Goal: Task Accomplishment & Management: Manage account settings

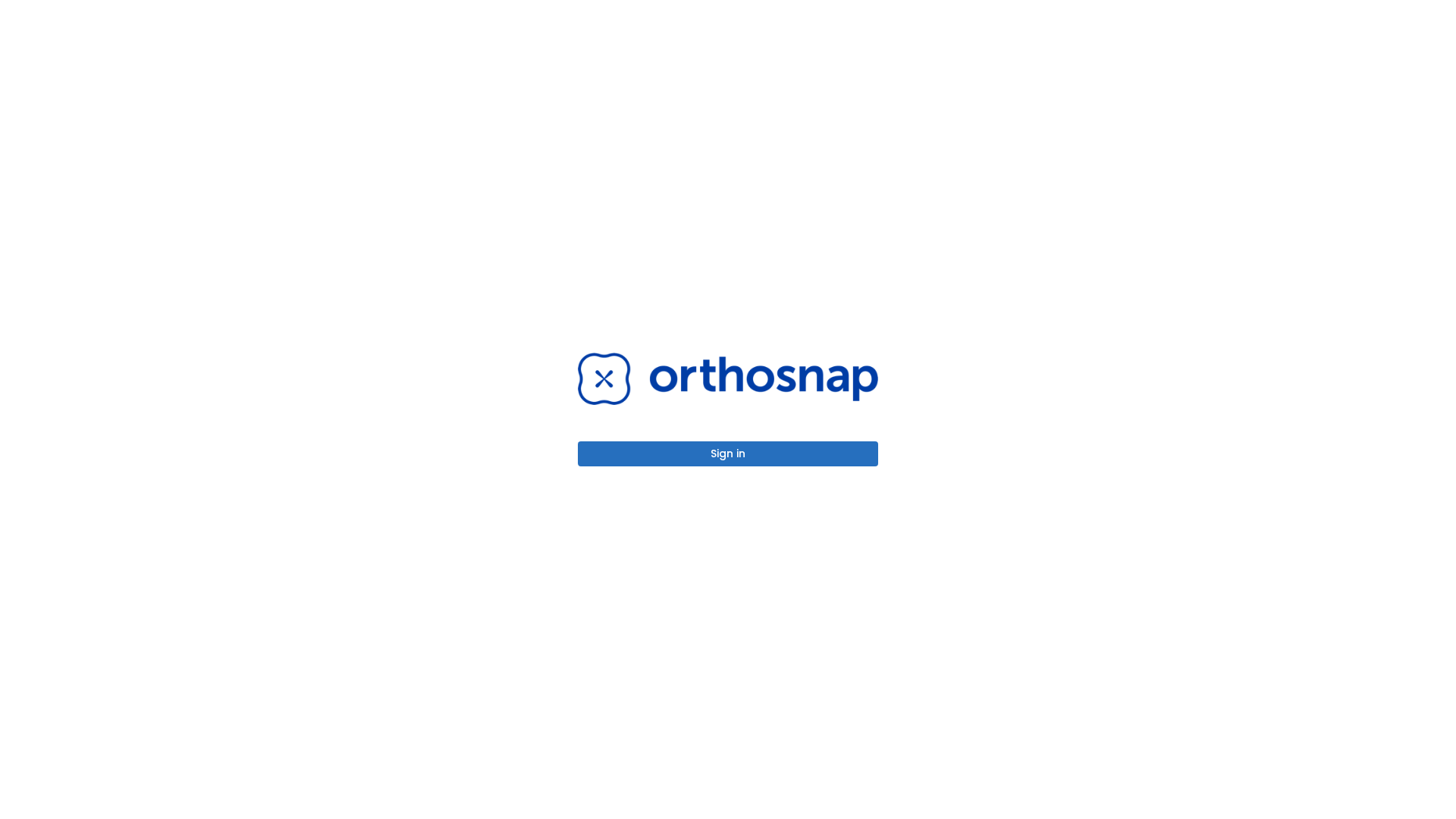
click at [728, 453] on button "Sign in" at bounding box center [728, 453] width 300 height 25
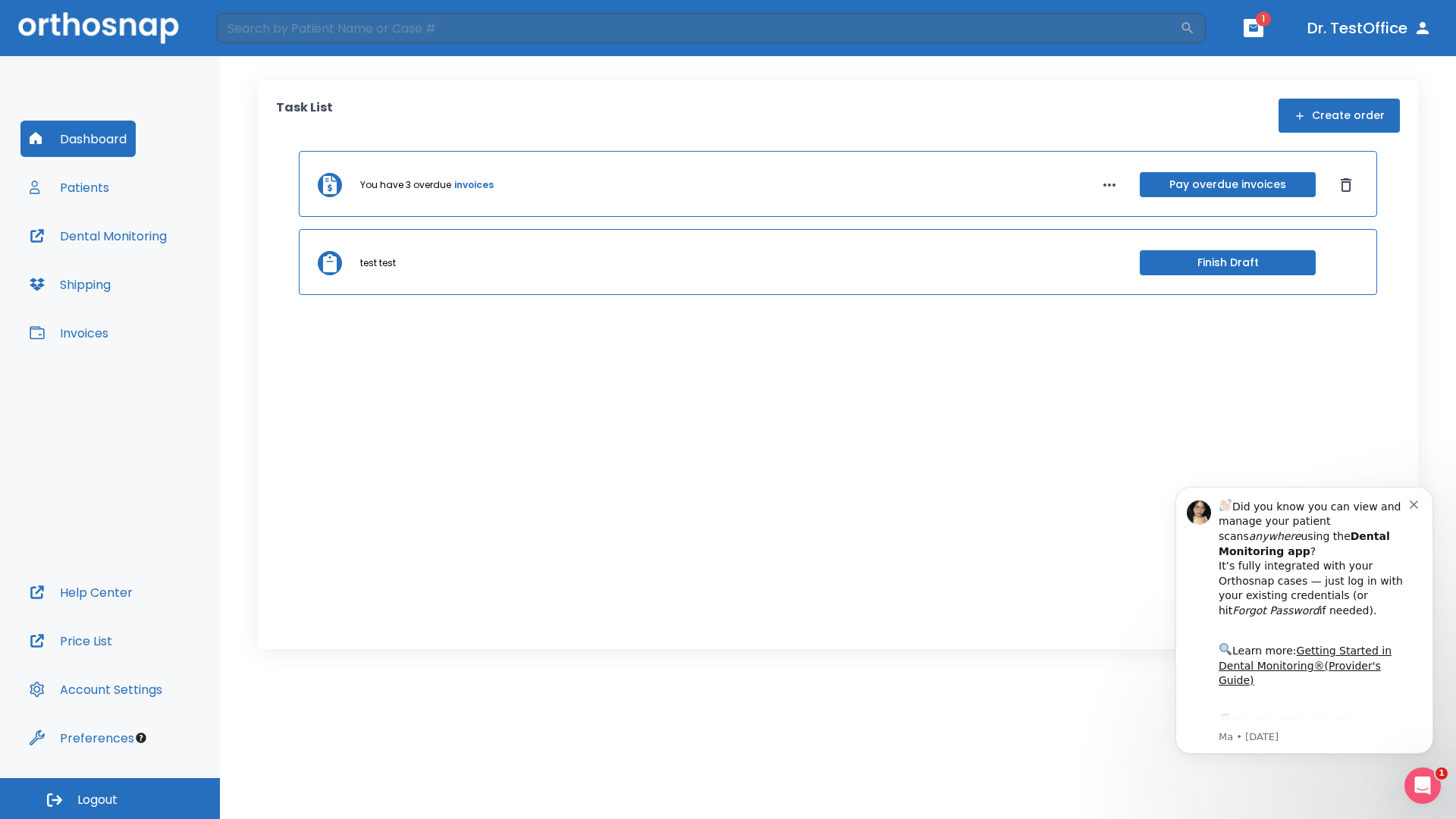
click at [110, 799] on span "Logout" at bounding box center [98, 800] width 41 height 17
